Goal: Find specific page/section: Find specific page/section

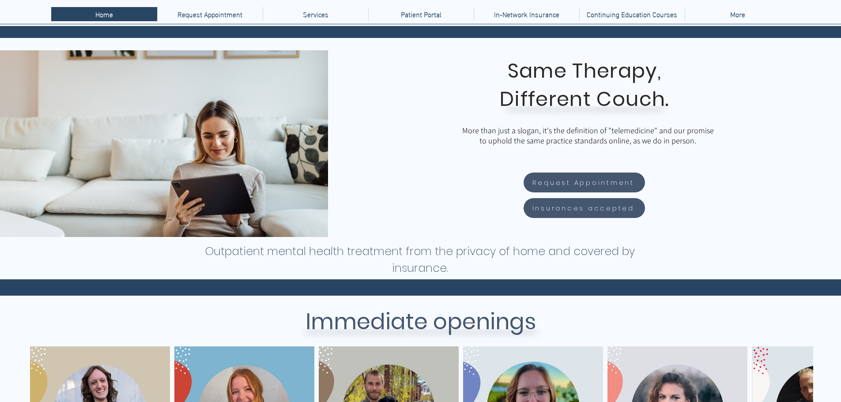
scroll to position [177, 0]
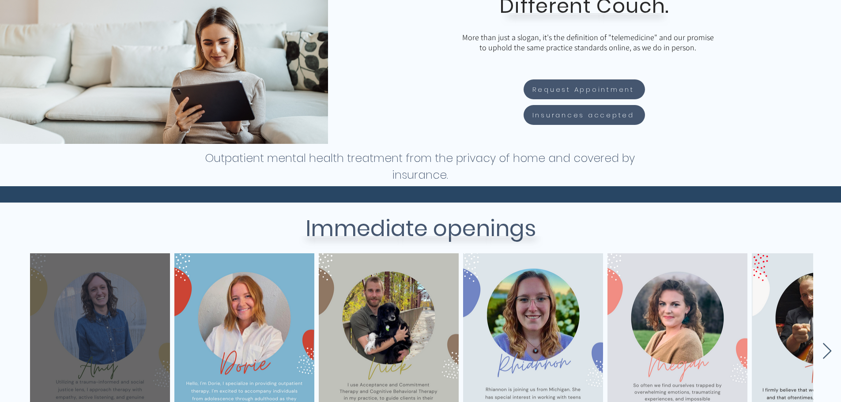
click at [74, 344] on div "main content" at bounding box center [99, 351] width 113 height 169
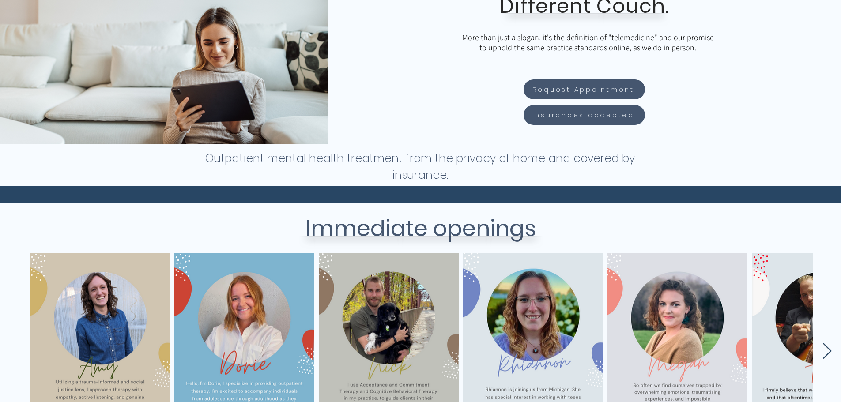
click at [826, 348] on icon "Next Item" at bounding box center [827, 351] width 10 height 17
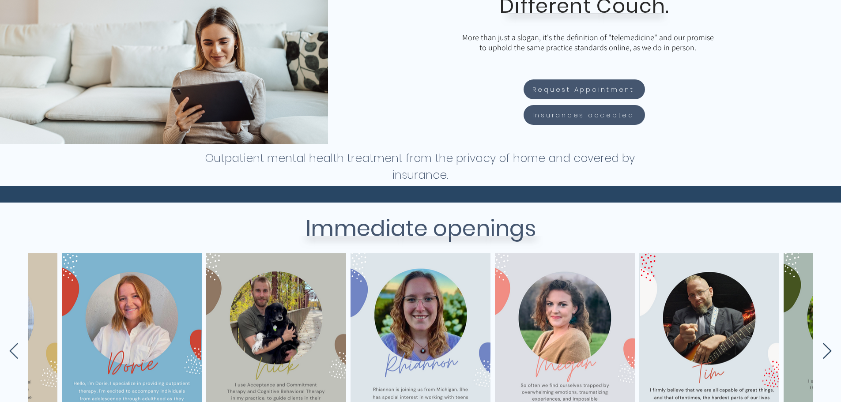
click at [826, 348] on icon "Next Item" at bounding box center [827, 351] width 10 height 17
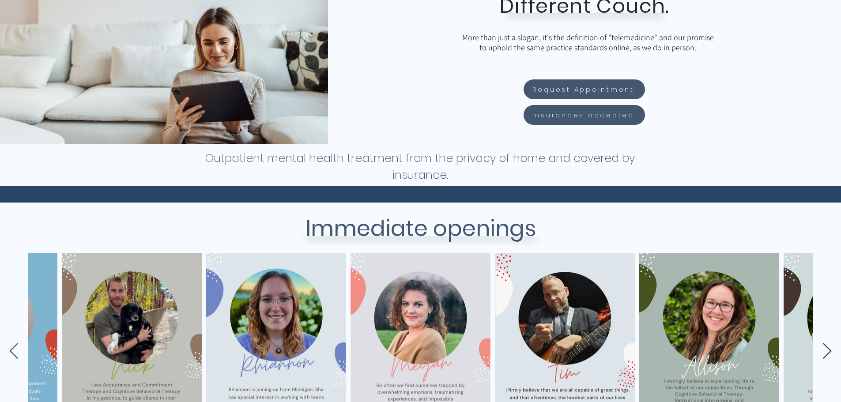
click at [826, 348] on icon "Next Item" at bounding box center [827, 351] width 10 height 17
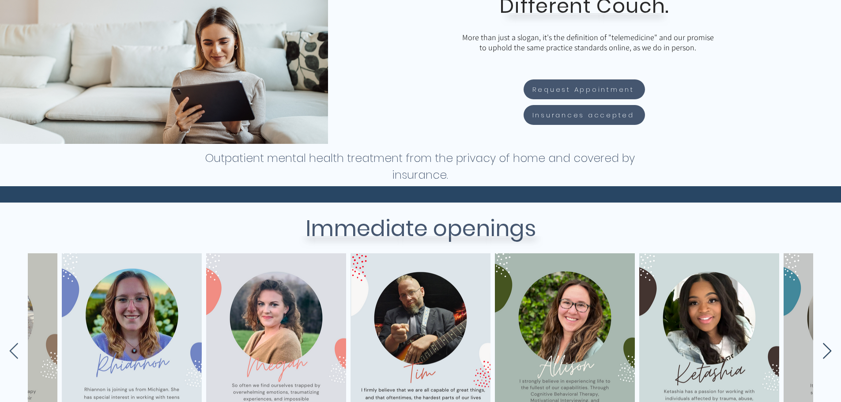
click at [826, 348] on icon "Next Item" at bounding box center [827, 351] width 10 height 17
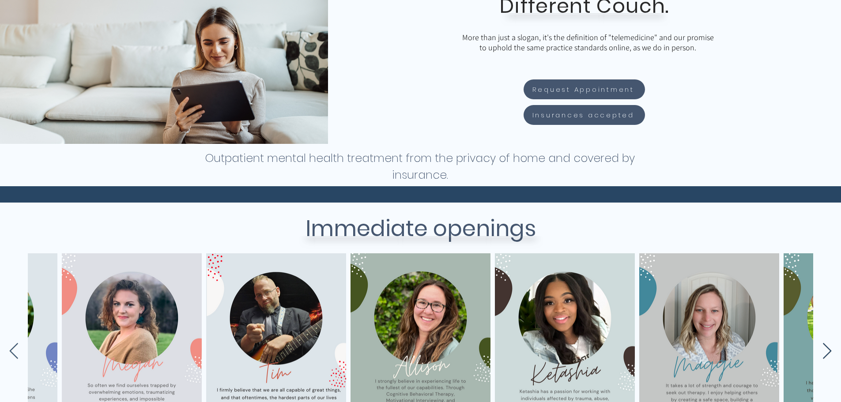
click at [826, 348] on icon "Next Item" at bounding box center [827, 351] width 10 height 17
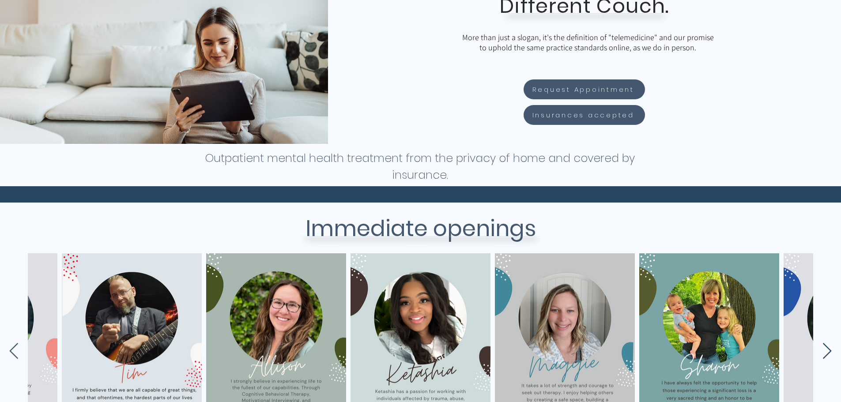
click at [826, 348] on icon "Next Item" at bounding box center [827, 351] width 10 height 17
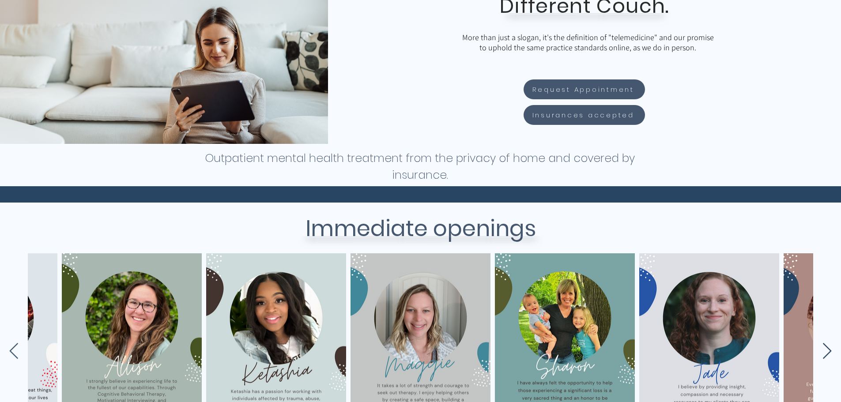
click at [826, 348] on icon "Next Item" at bounding box center [827, 351] width 10 height 17
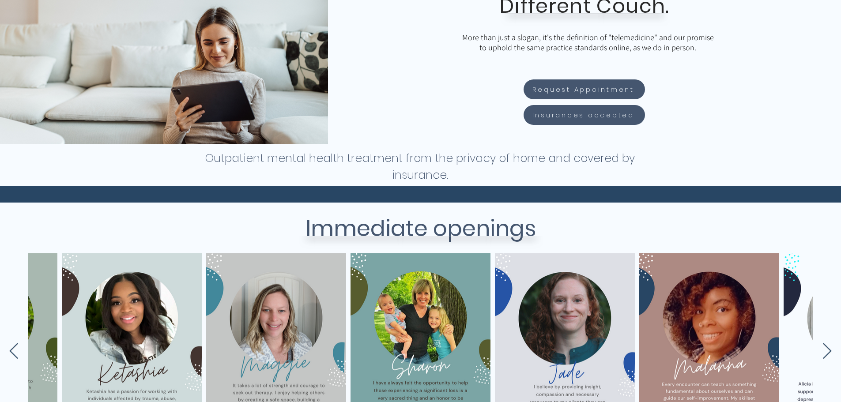
scroll to position [0, 978]
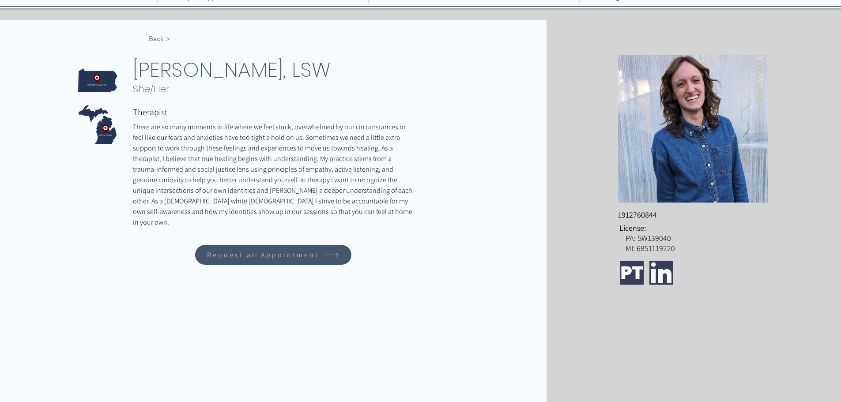
scroll to position [88, 0]
